Goal: Task Accomplishment & Management: Manage account settings

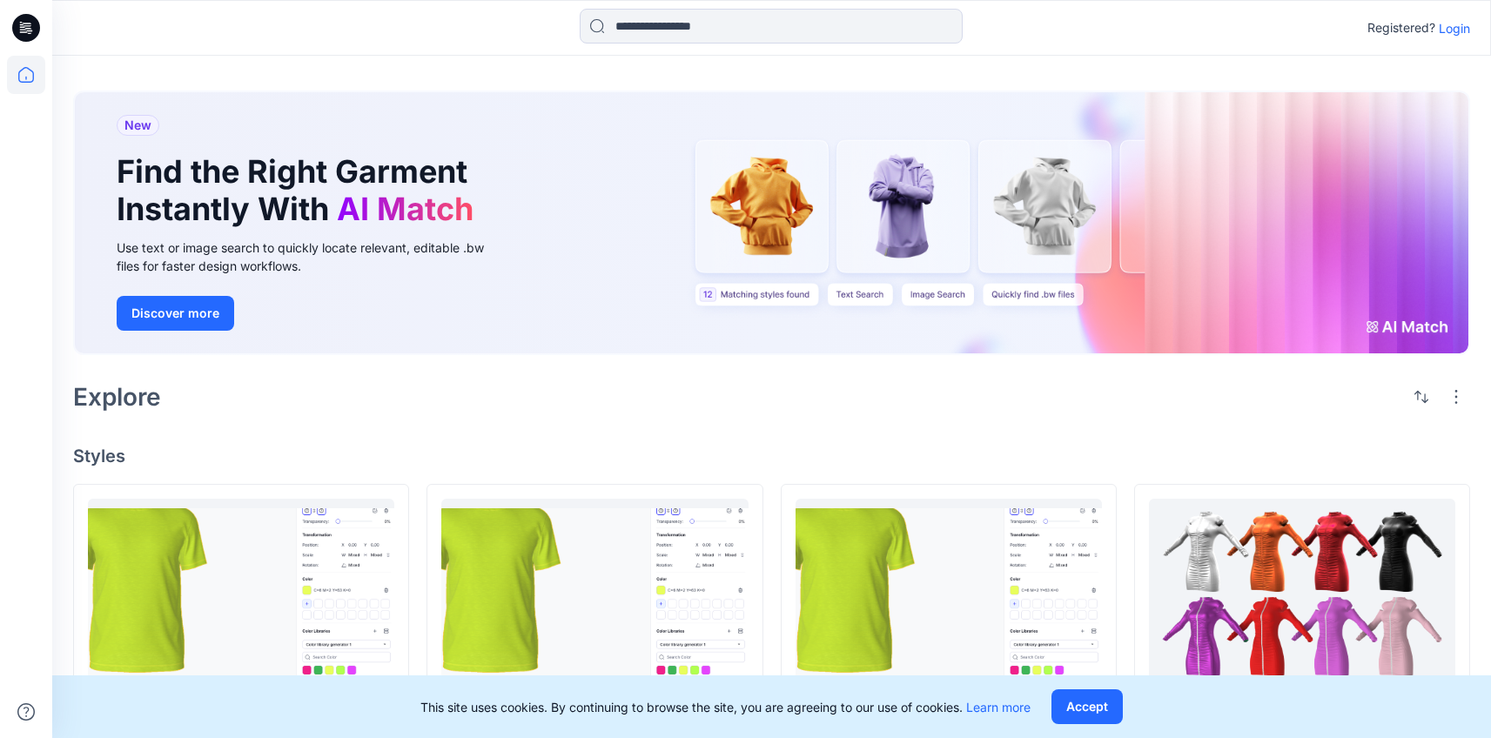
click at [1453, 36] on p "Login" at bounding box center [1453, 28] width 31 height 18
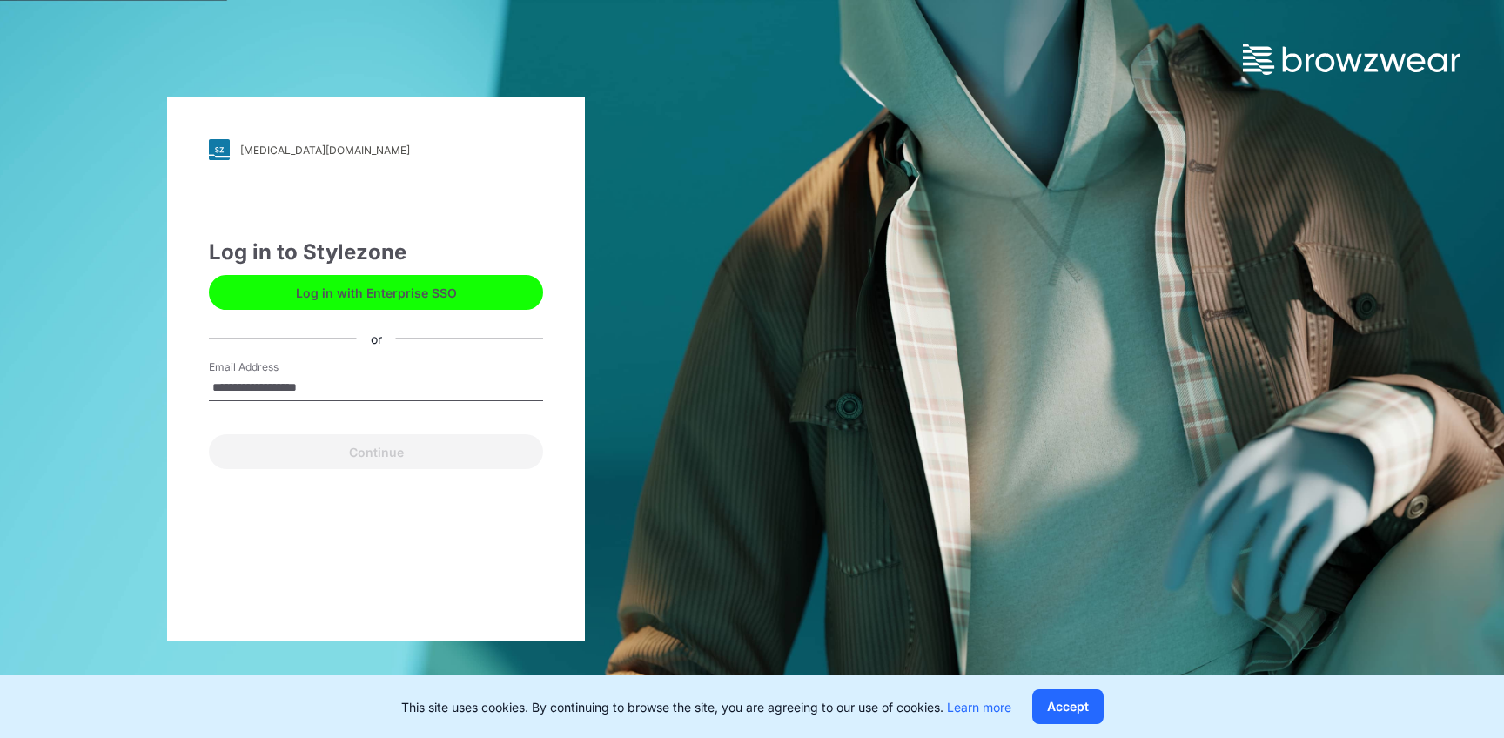
type input "**********"
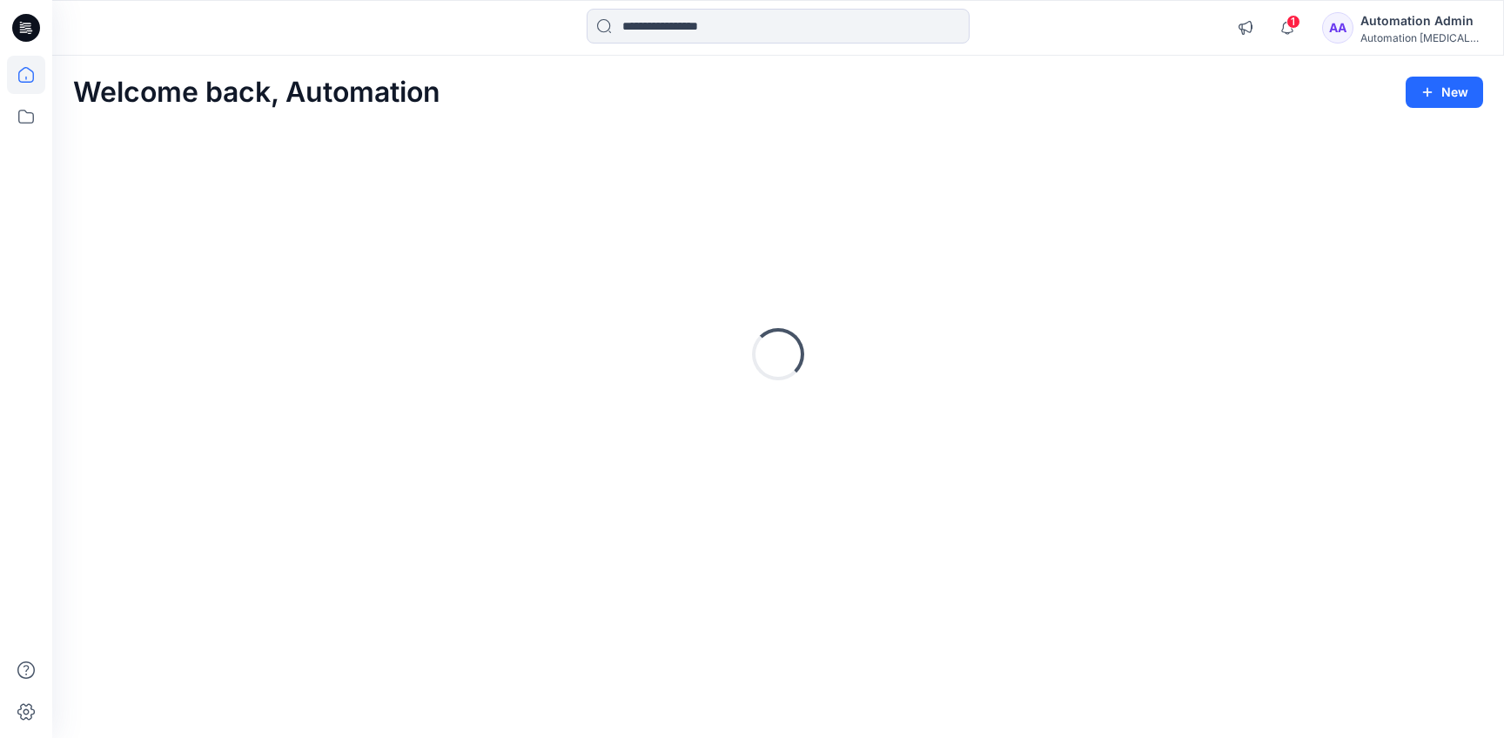
click at [1417, 18] on div "Automation Admin" at bounding box center [1421, 20] width 122 height 21
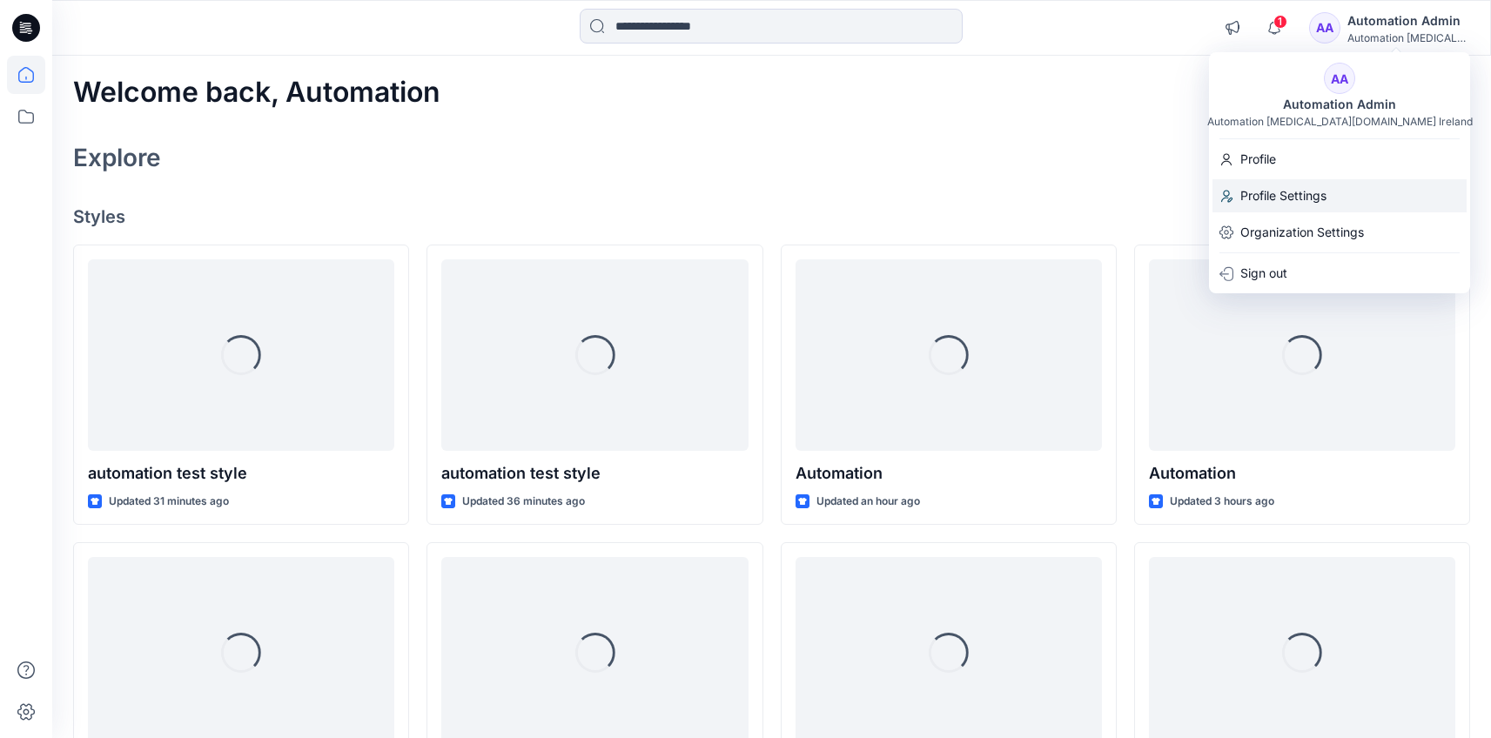
click at [1340, 185] on div "Profile Settings" at bounding box center [1339, 195] width 254 height 33
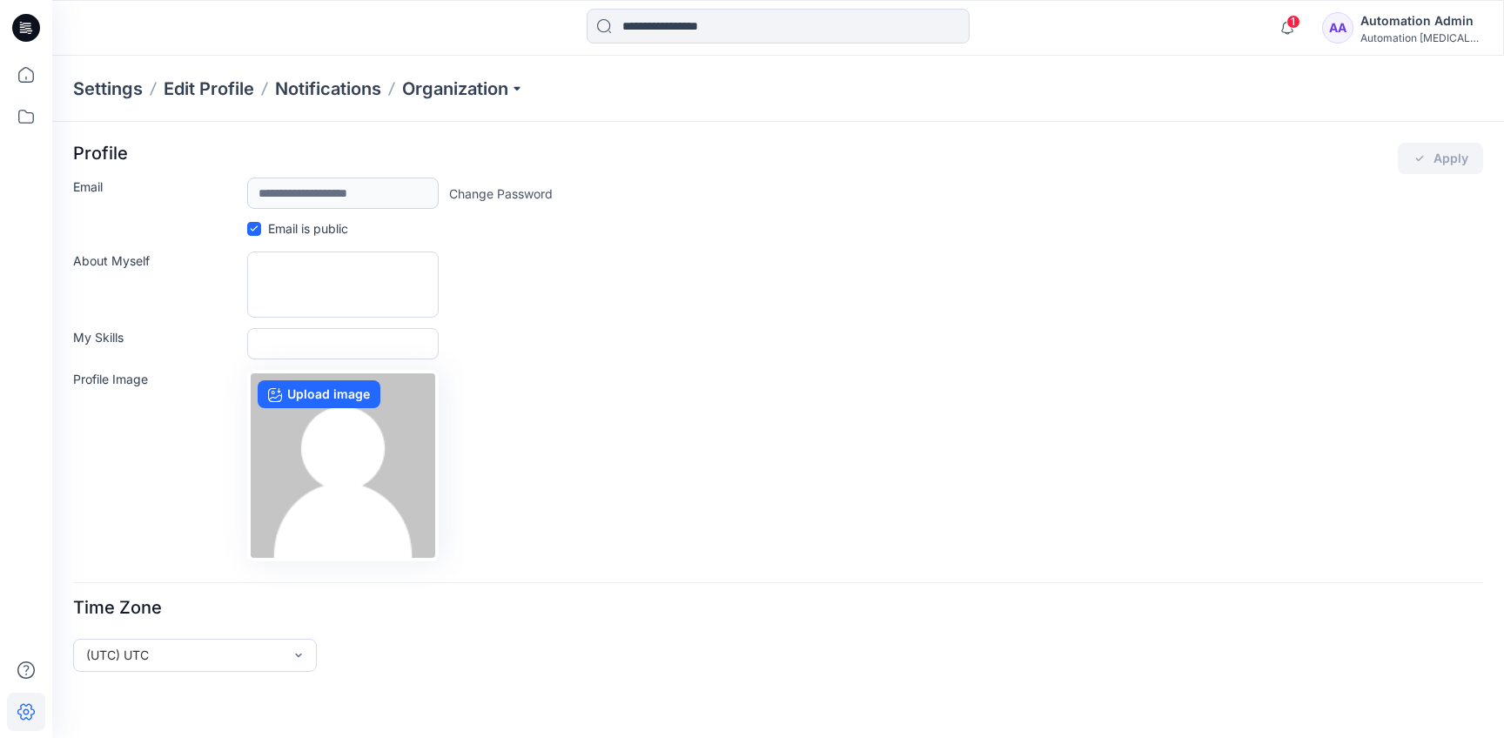
click at [1389, 24] on div "Automation Admin" at bounding box center [1421, 20] width 122 height 21
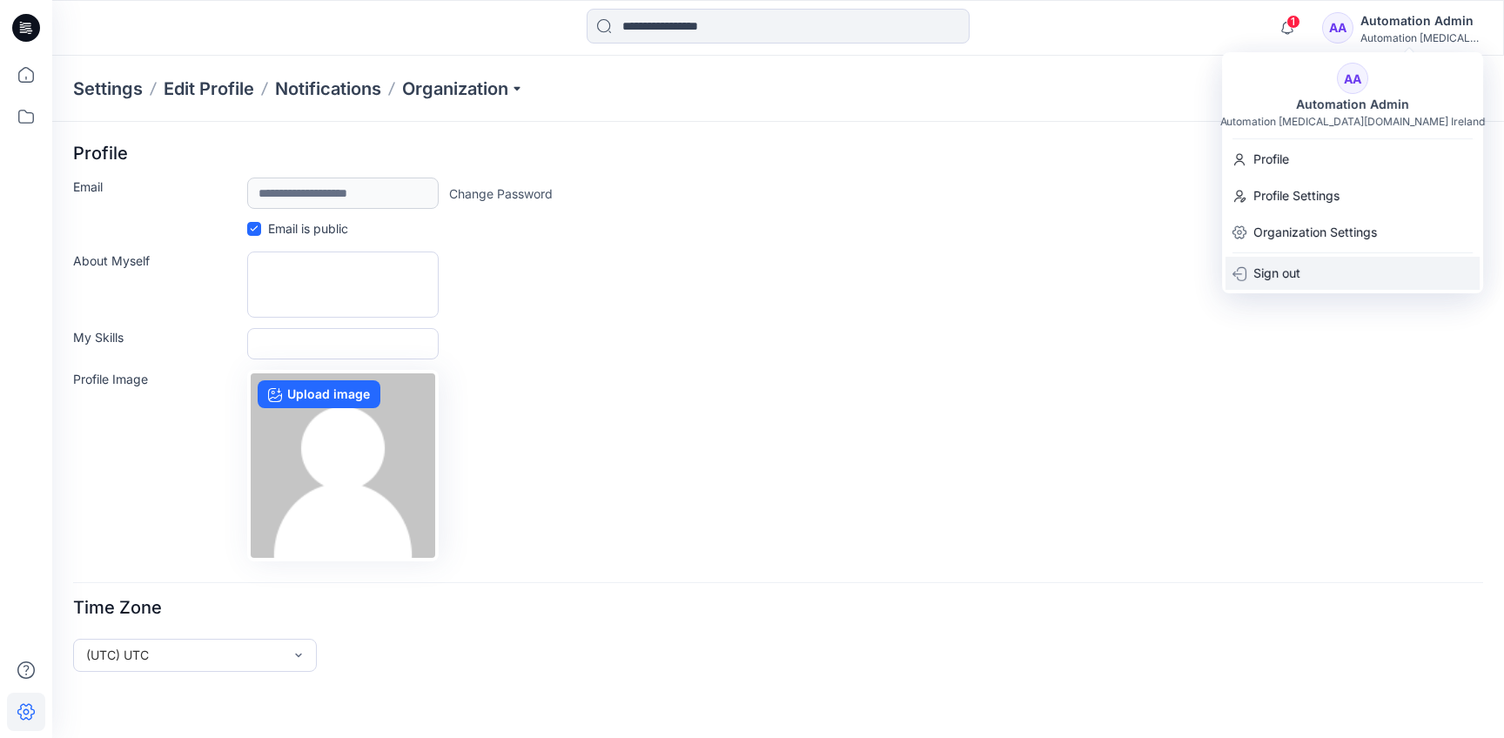
click at [1347, 265] on div "Sign out" at bounding box center [1352, 273] width 254 height 33
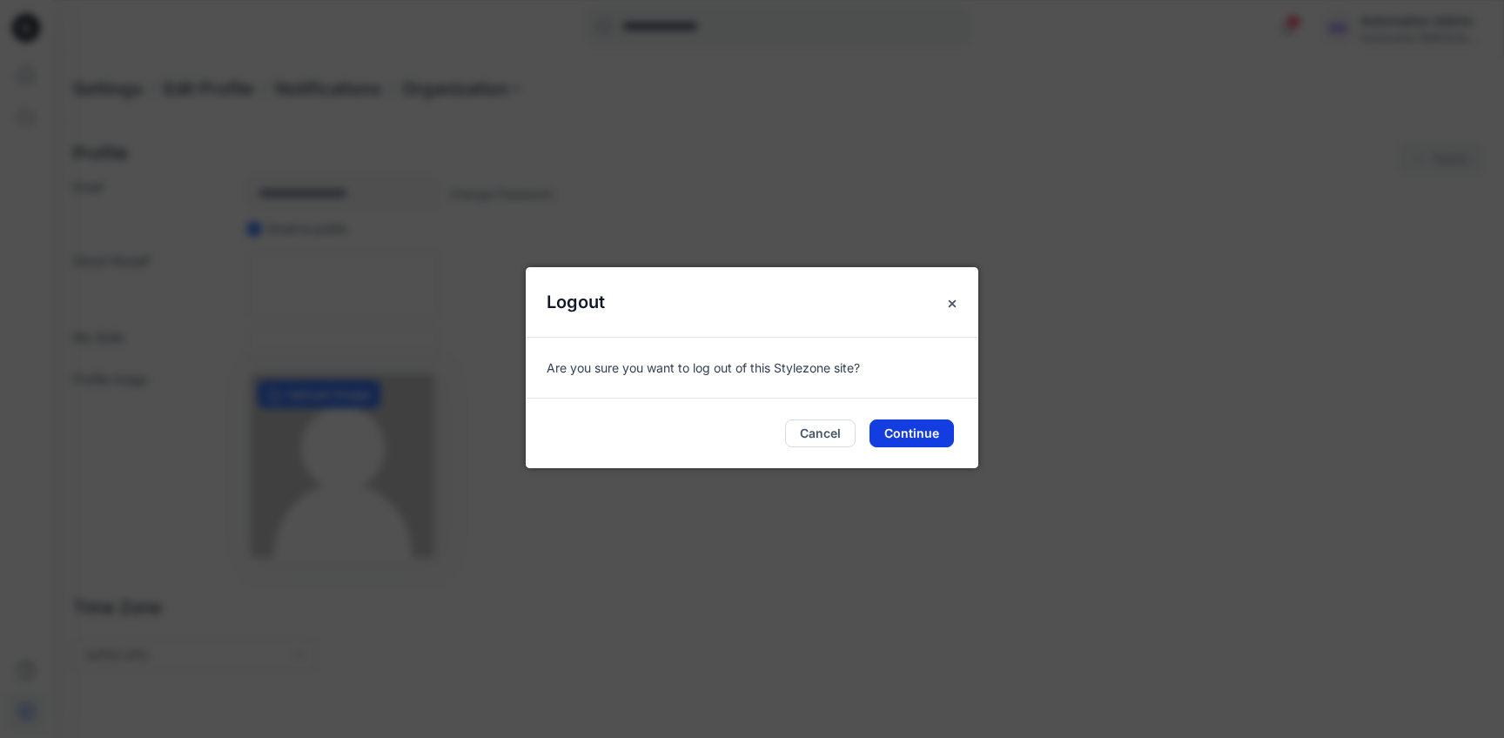
click at [920, 439] on button "Continue" at bounding box center [911, 433] width 84 height 28
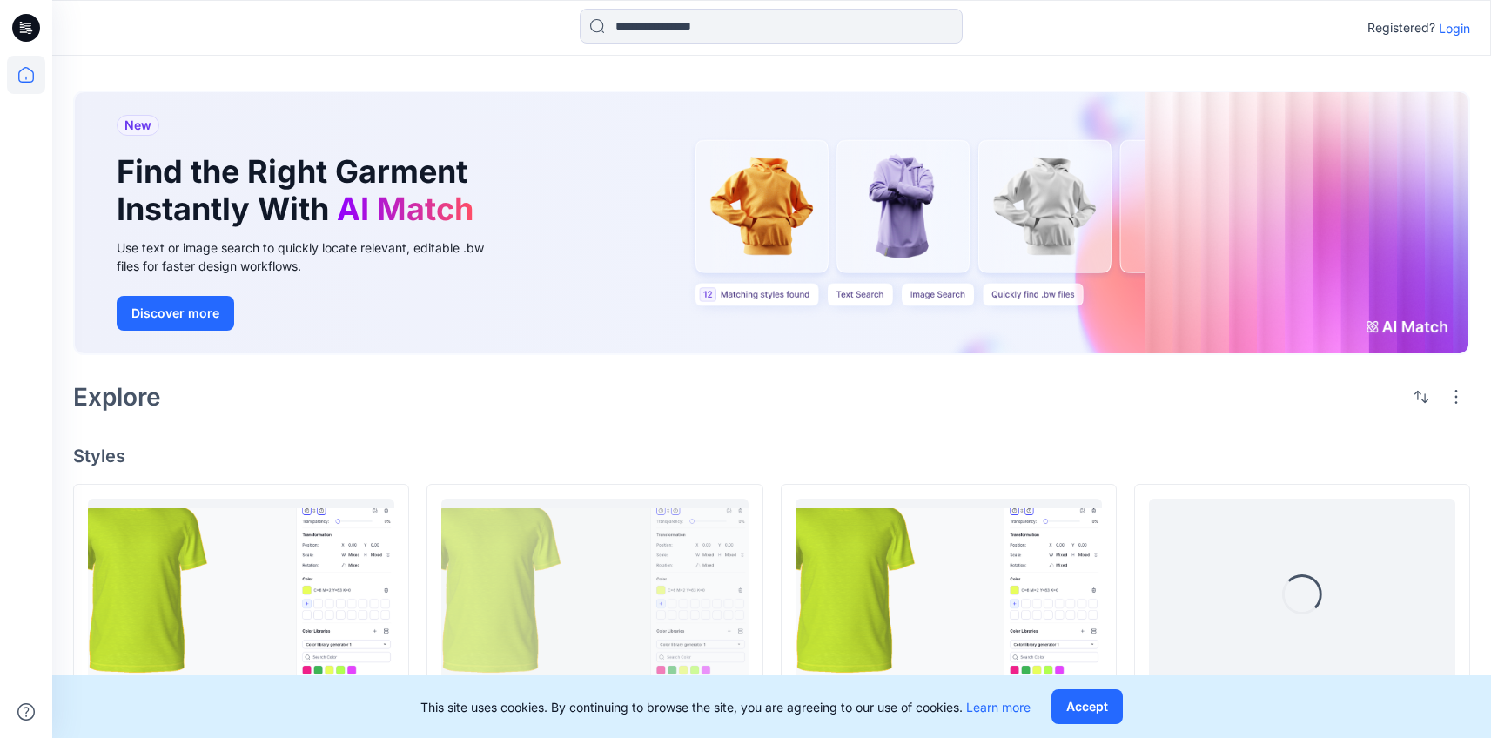
click at [1456, 28] on p "Login" at bounding box center [1453, 28] width 31 height 18
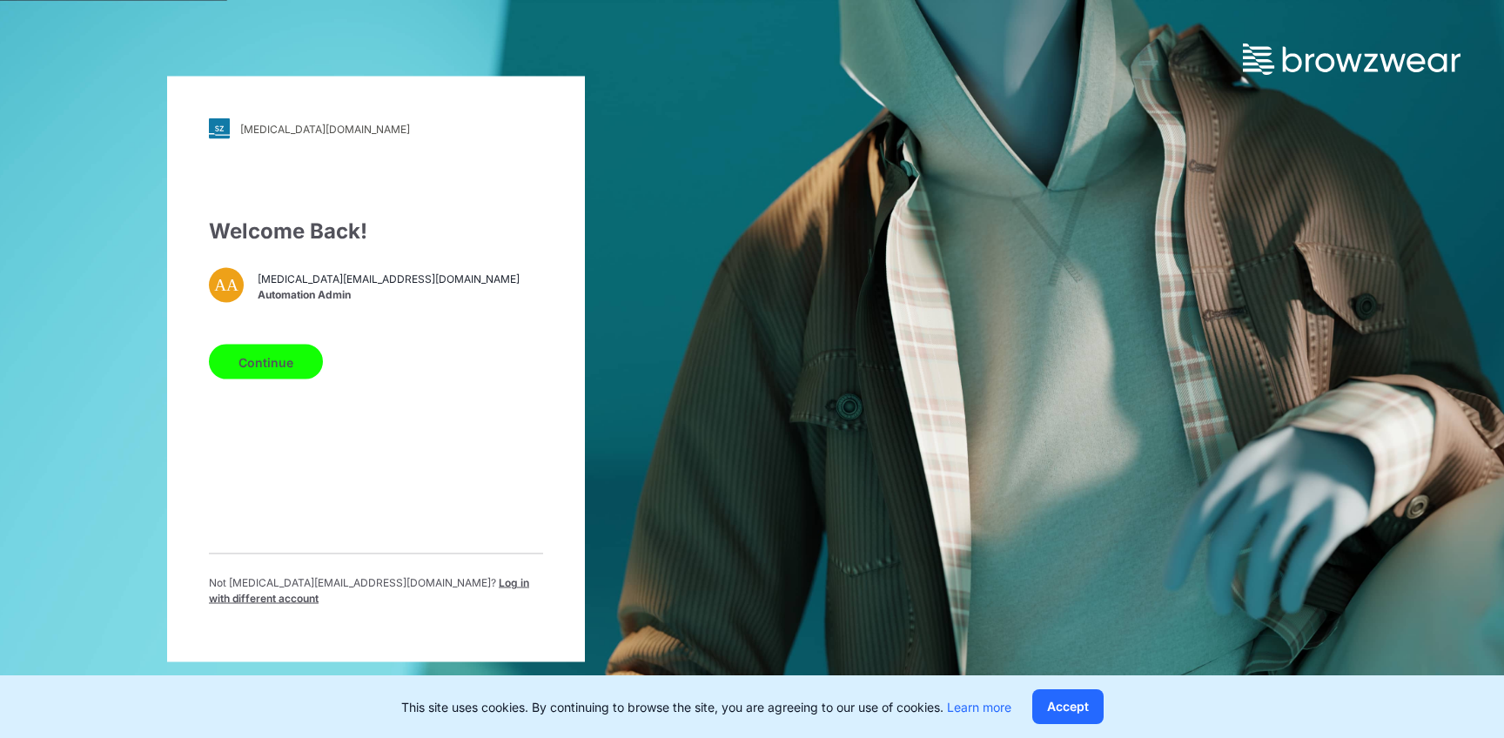
click at [454, 589] on span "Log in with different account" at bounding box center [369, 590] width 320 height 29
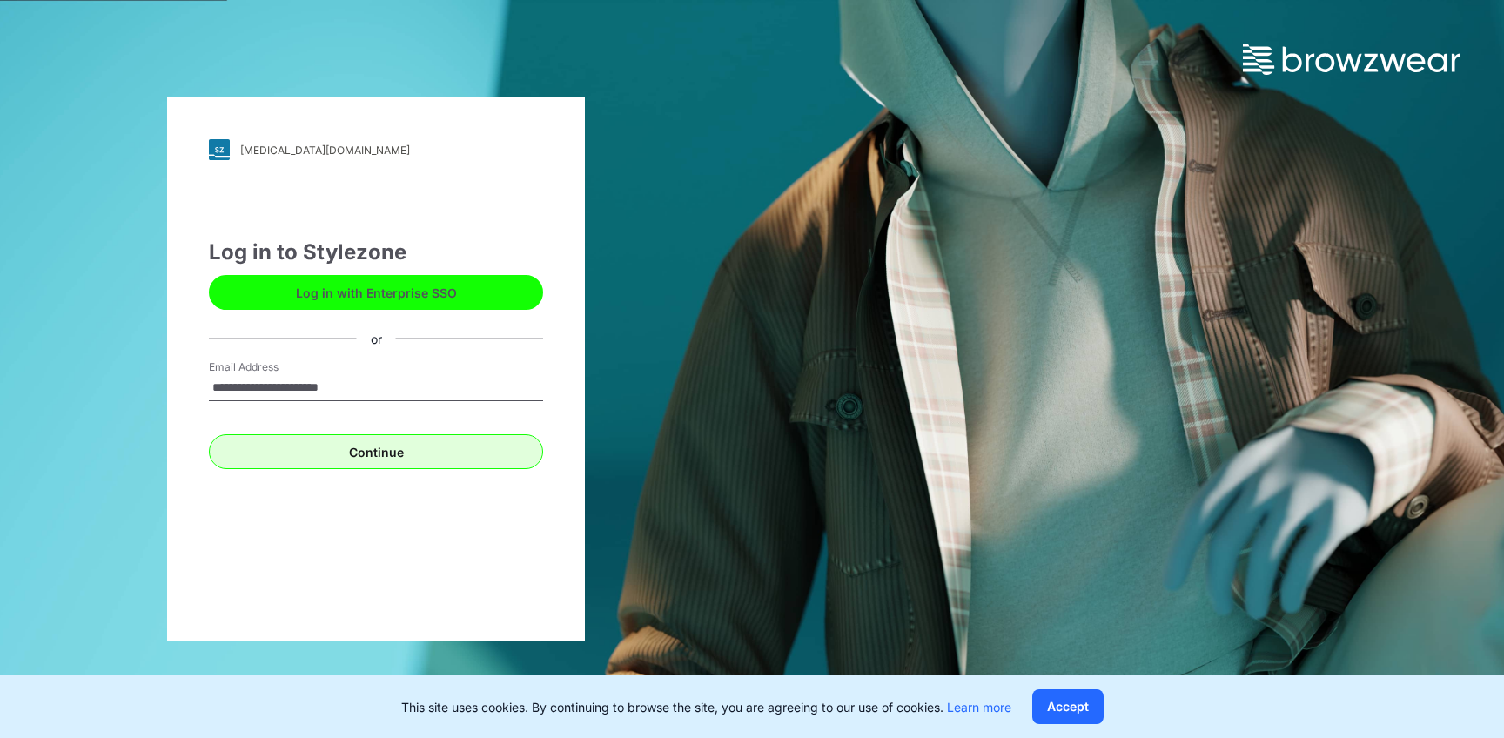
type input "**********"
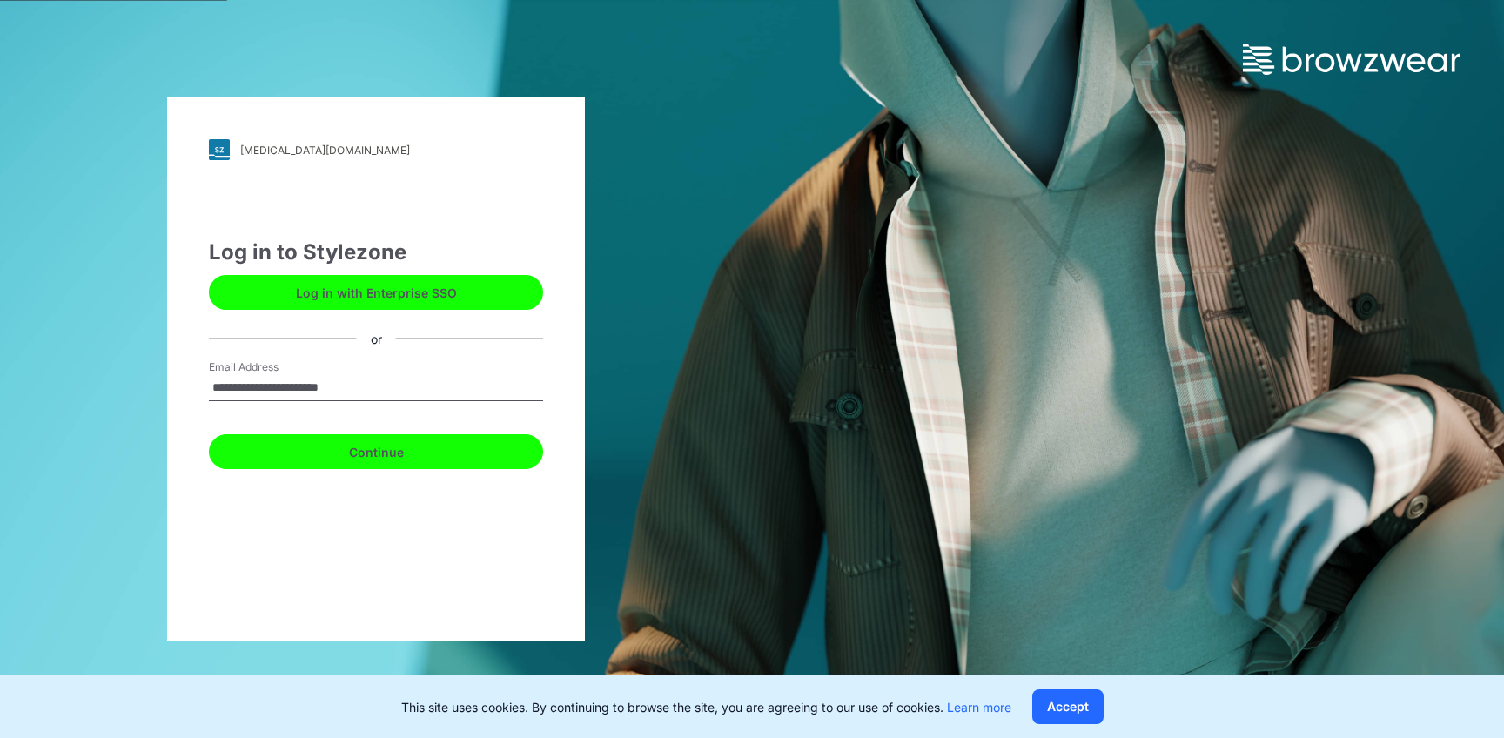
click at [370, 452] on button "Continue" at bounding box center [376, 451] width 334 height 35
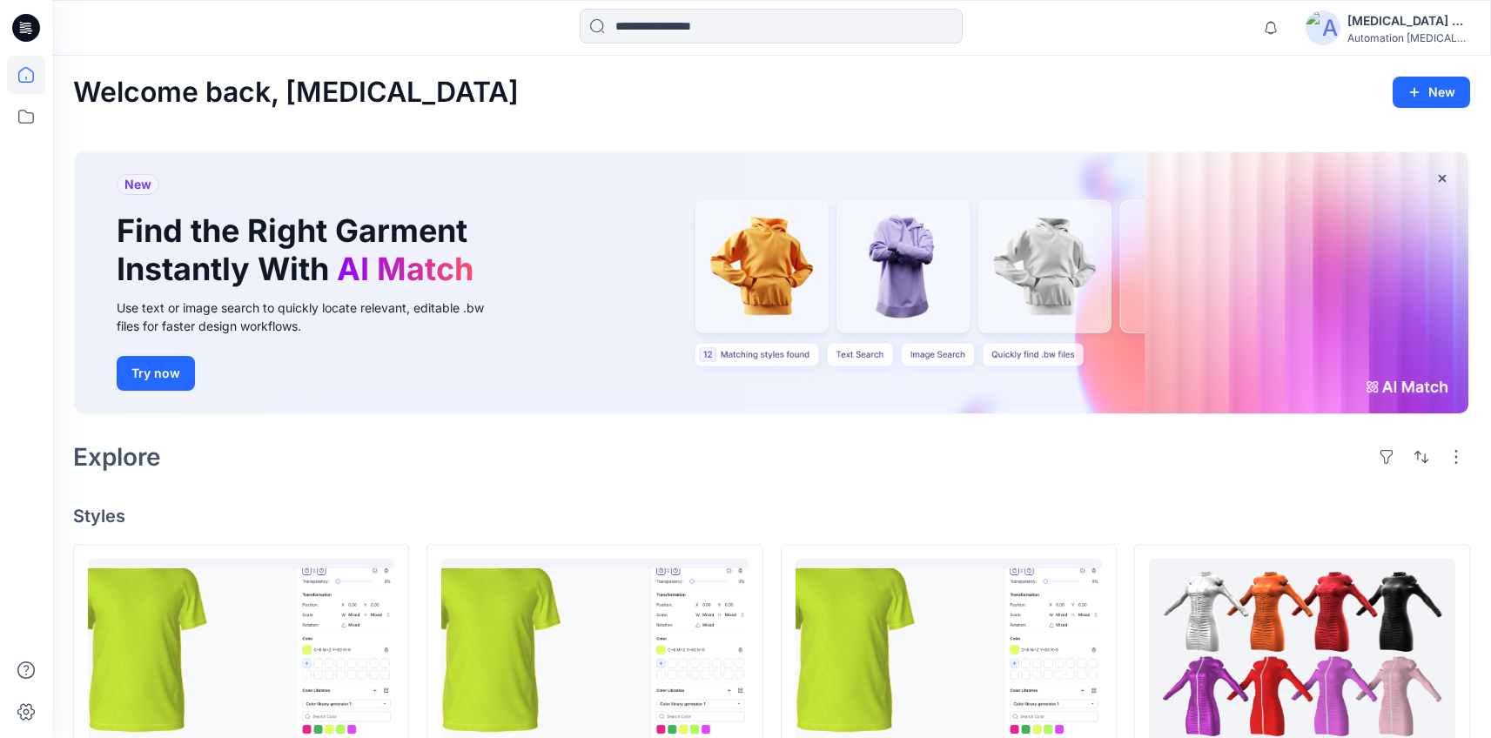
scroll to position [583, 0]
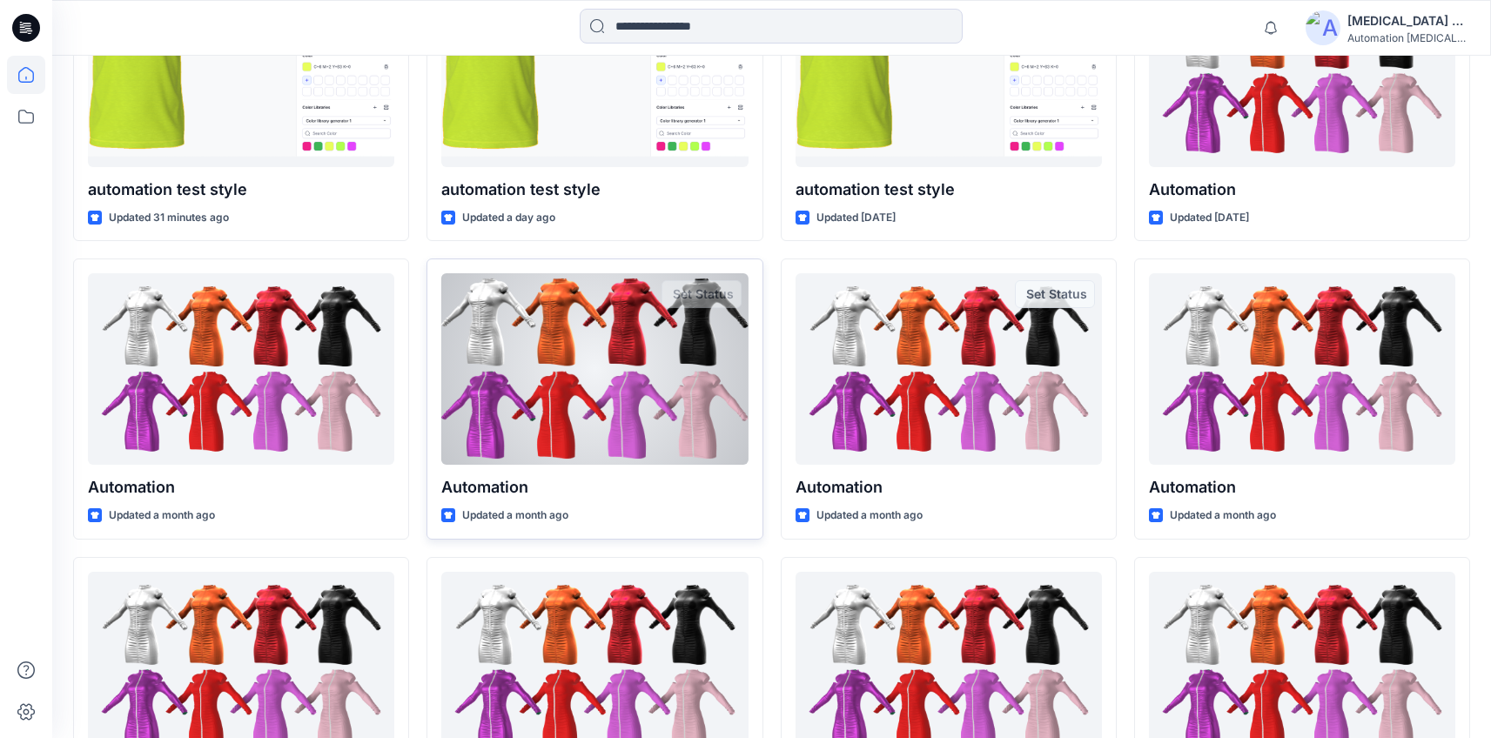
click at [543, 418] on div at bounding box center [594, 368] width 306 height 191
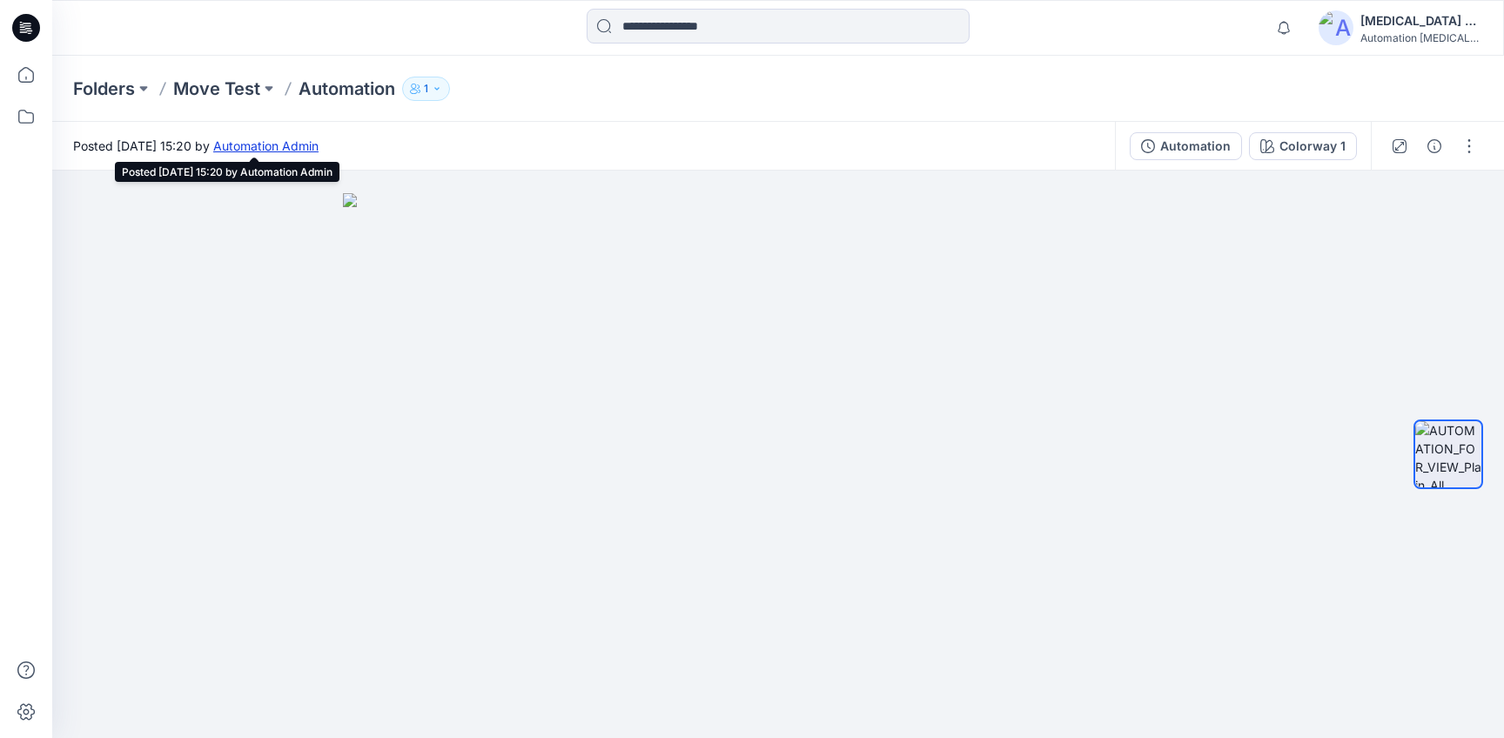
click at [318, 149] on link "Automation Admin" at bounding box center [265, 145] width 105 height 15
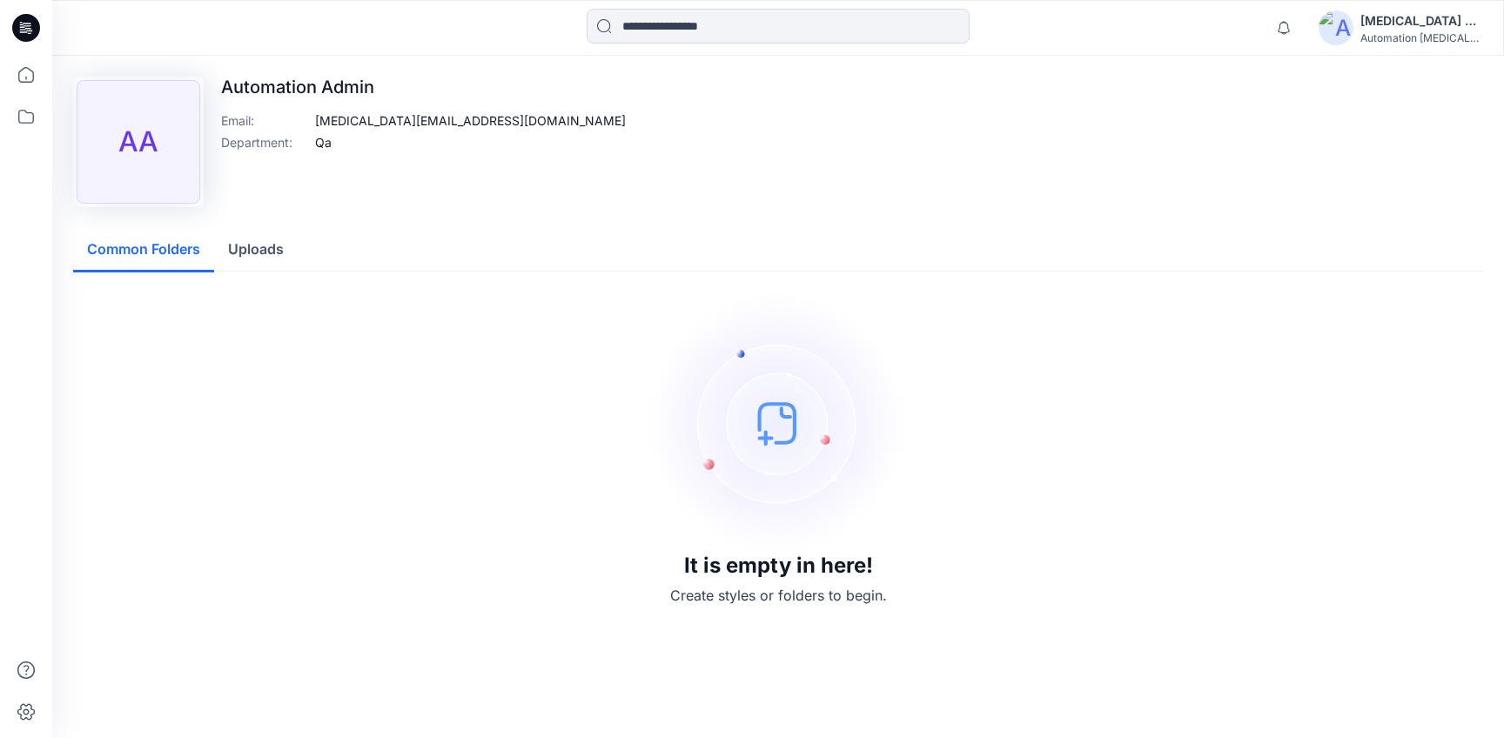
click at [1404, 23] on div "[MEDICAL_DATA] +567" at bounding box center [1421, 20] width 122 height 21
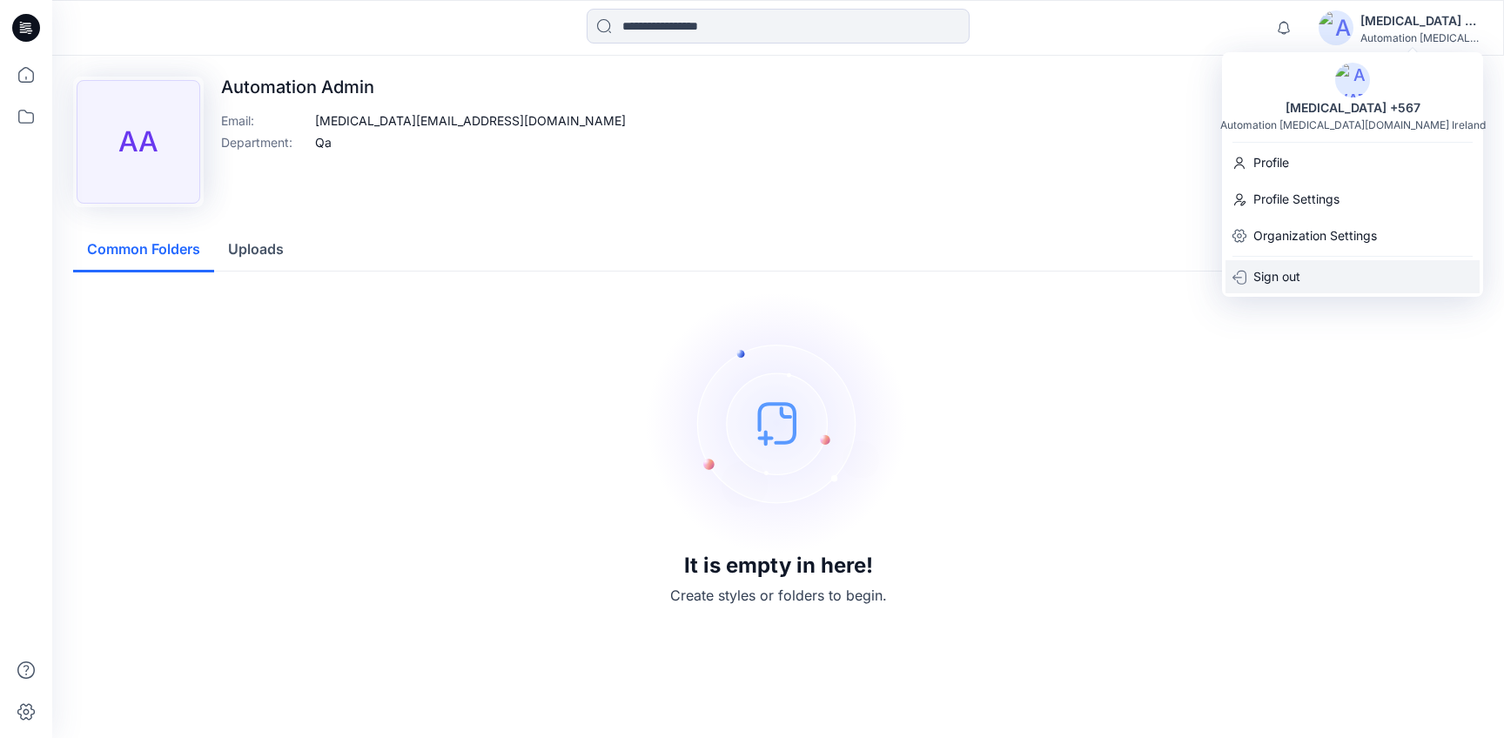
click at [1336, 275] on div "Sign out" at bounding box center [1352, 276] width 254 height 33
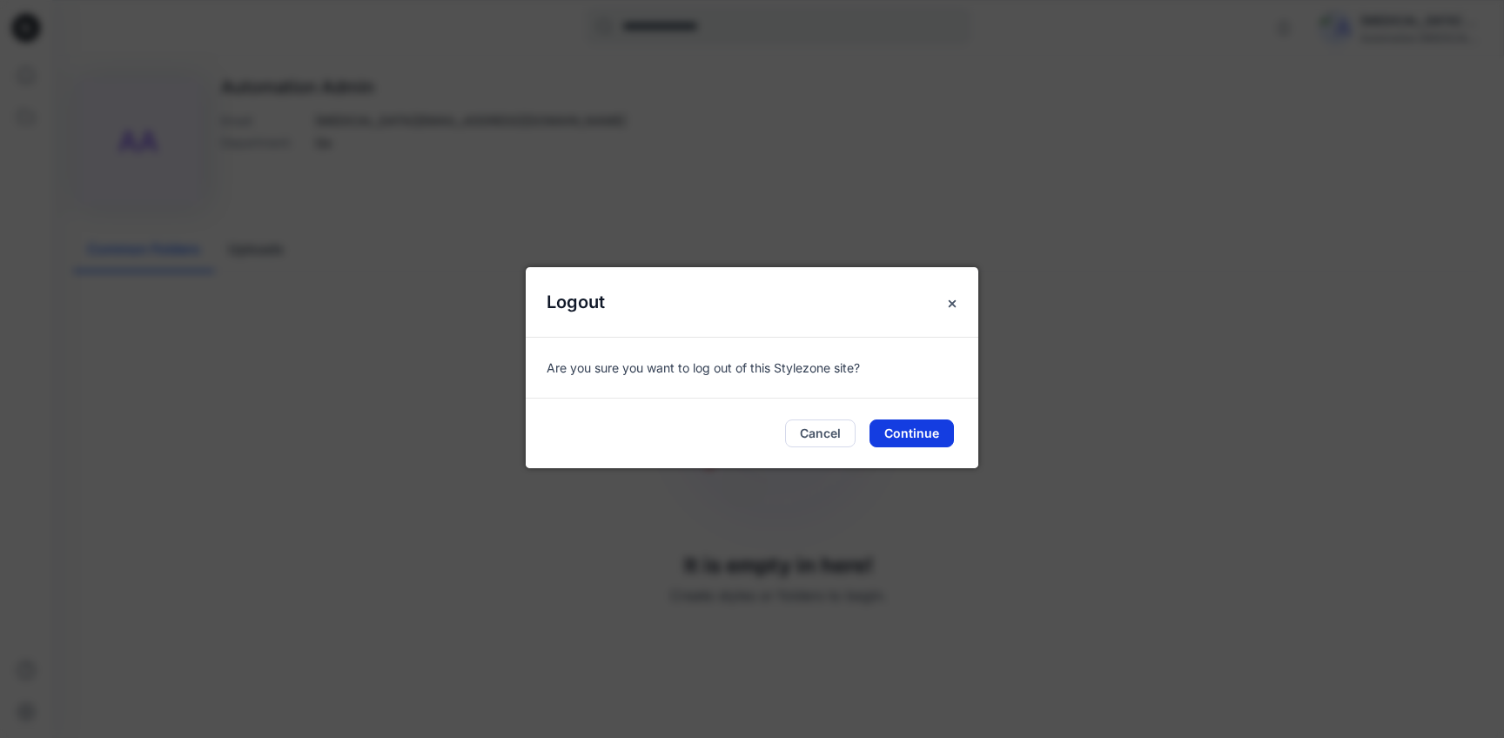
click at [910, 425] on button "Continue" at bounding box center [911, 433] width 84 height 28
